Goal: Information Seeking & Learning: Check status

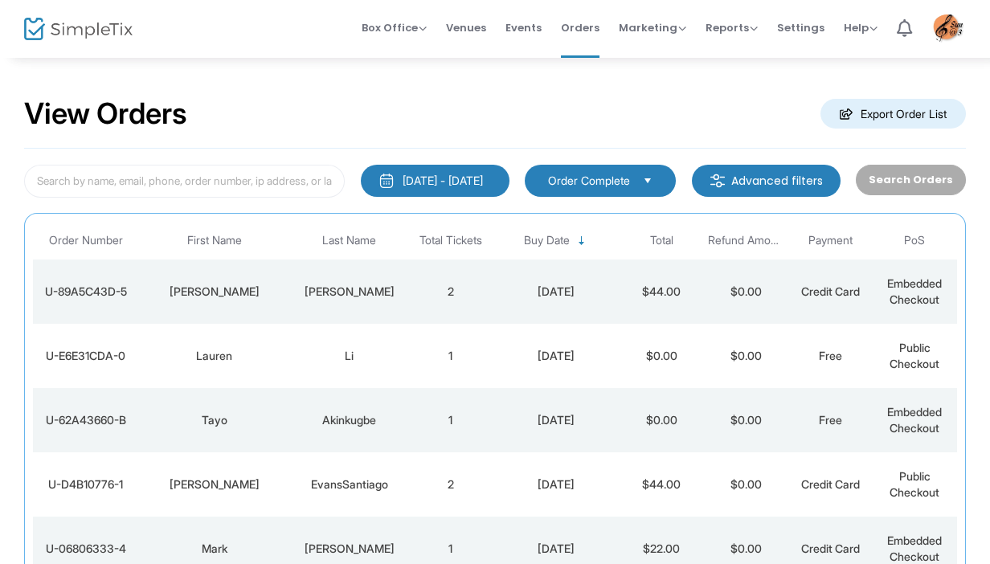
click at [978, 218] on div "View Orders Export Order List [DATE] - [DATE] Last 30 Days [DATE] [DATE] This w…" at bounding box center [495, 470] width 990 height 828
click at [219, 357] on div "Lauren" at bounding box center [214, 356] width 144 height 16
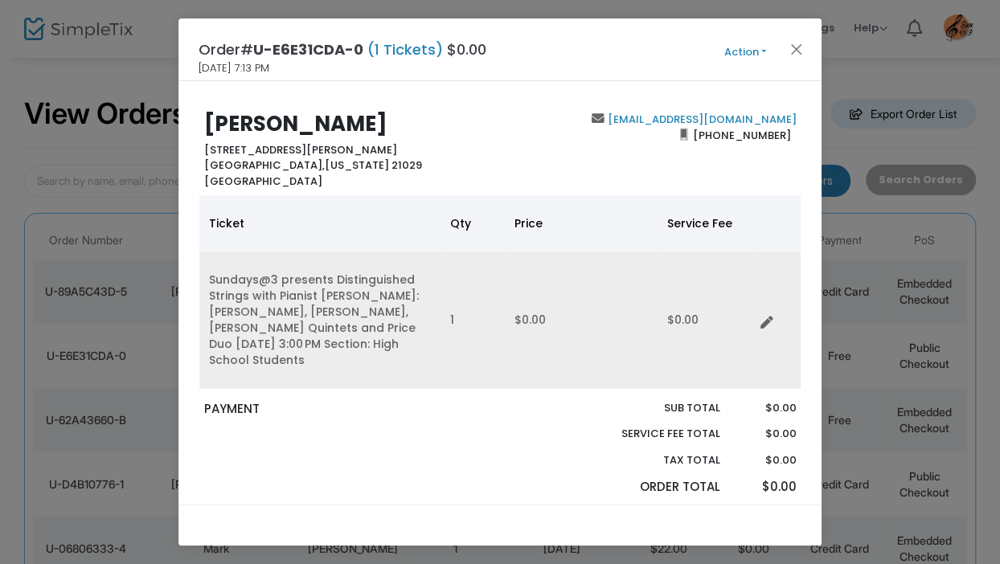
scroll to position [297, 0]
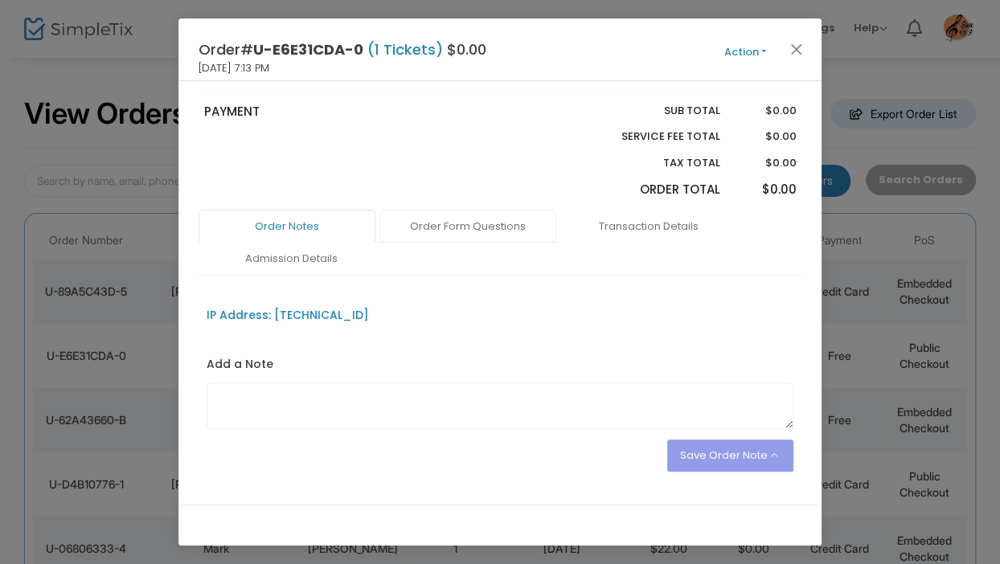
click at [484, 224] on link "Order Form Questions" at bounding box center [467, 227] width 177 height 34
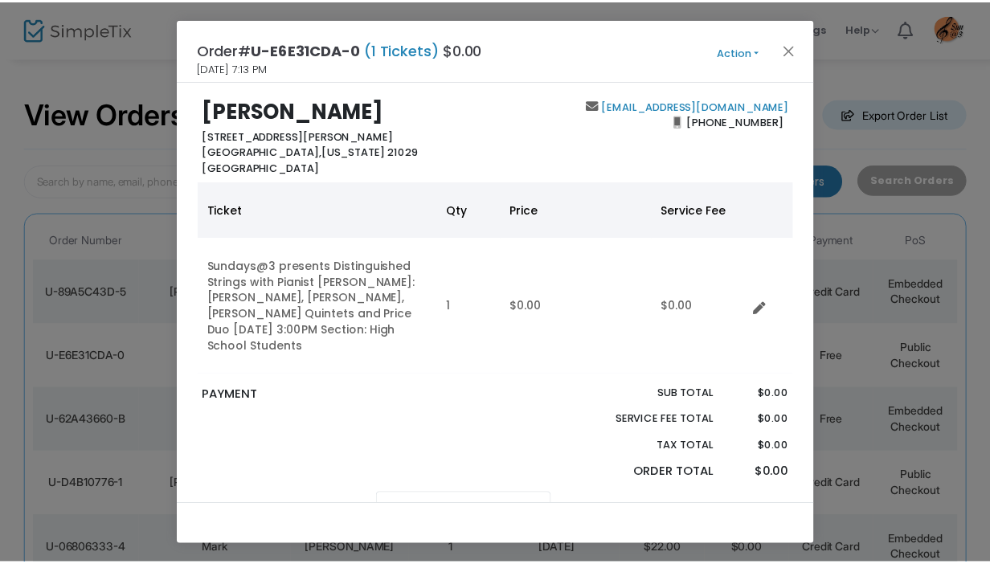
scroll to position [0, 0]
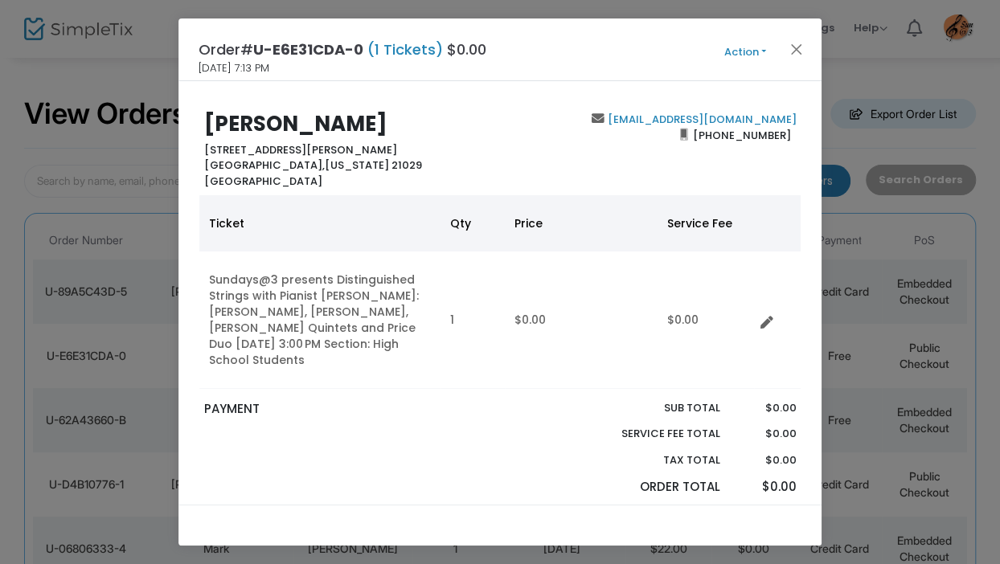
click at [973, 142] on ngb-modal-window "Order# U-E6E31CDA-0 (1 Tickets) $0.00 [DATE] 7:13 PM Action Mark Admitted Edit …" at bounding box center [500, 282] width 1000 height 564
click at [973, 71] on ngb-modal-window "Order# U-E6E31CDA-0 (1 Tickets) $0.00 [DATE] 7:13 PM Action Mark Admitted Edit …" at bounding box center [500, 282] width 1000 height 564
click at [963, 72] on ngb-modal-window "Order# U-E6E31CDA-0 (1 Tickets) $0.00 [DATE] 7:13 PM Action Mark Admitted Edit …" at bounding box center [500, 282] width 1000 height 564
click at [790, 52] on button "Close" at bounding box center [796, 49] width 21 height 21
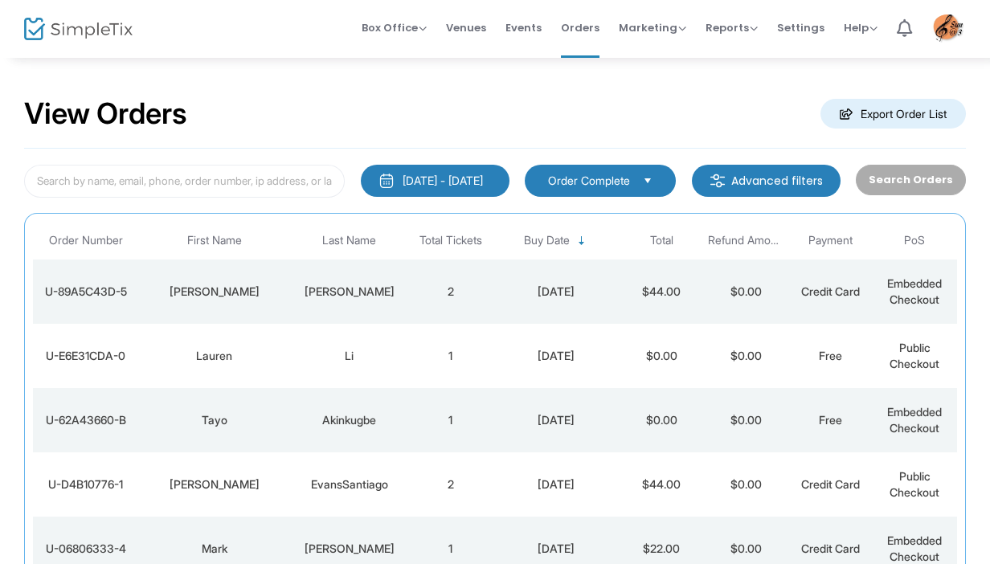
click at [347, 293] on div "[PERSON_NAME]" at bounding box center [349, 292] width 110 height 16
